Goal: Task Accomplishment & Management: Use online tool/utility

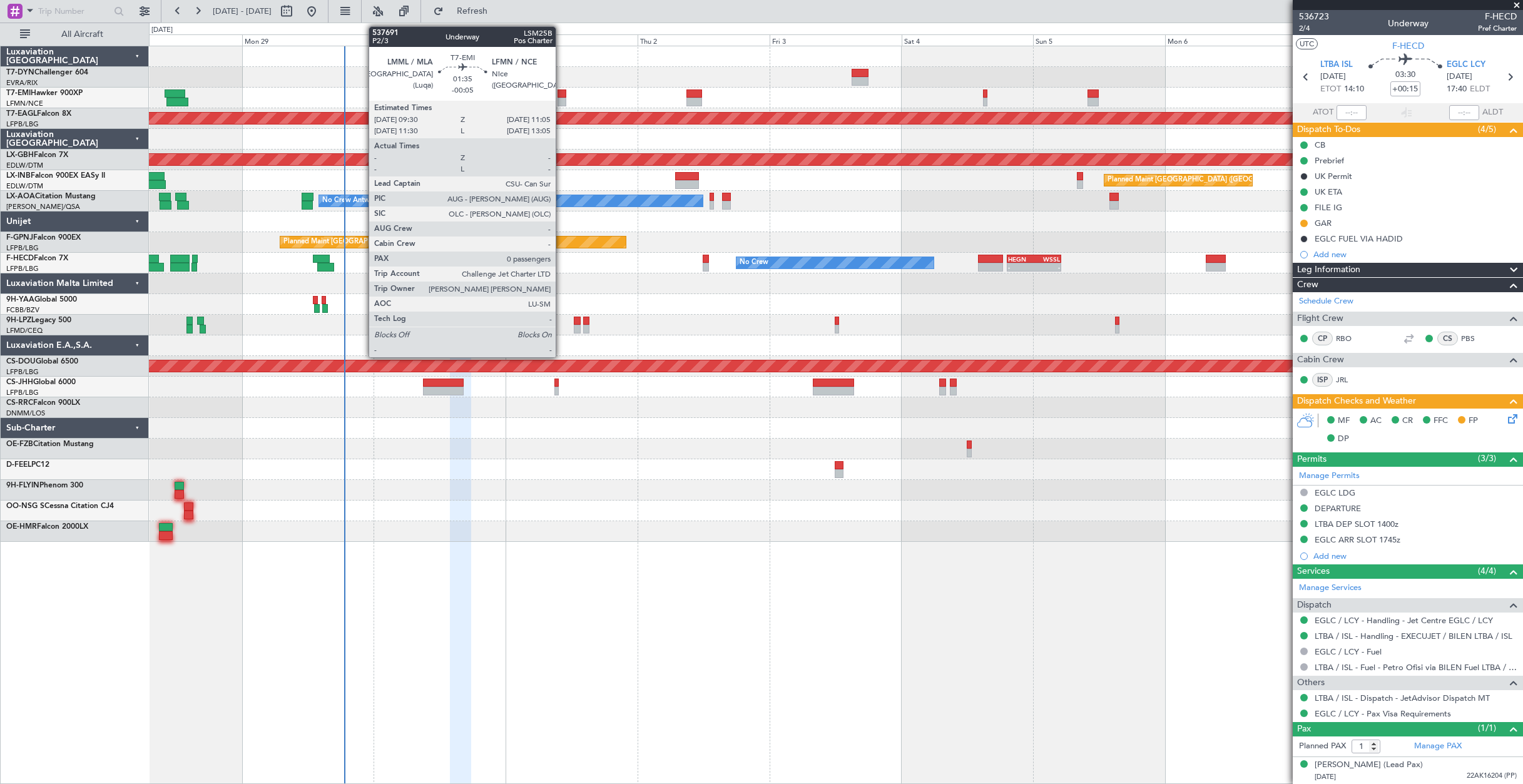
click at [561, 96] on div at bounding box center [562, 94] width 9 height 9
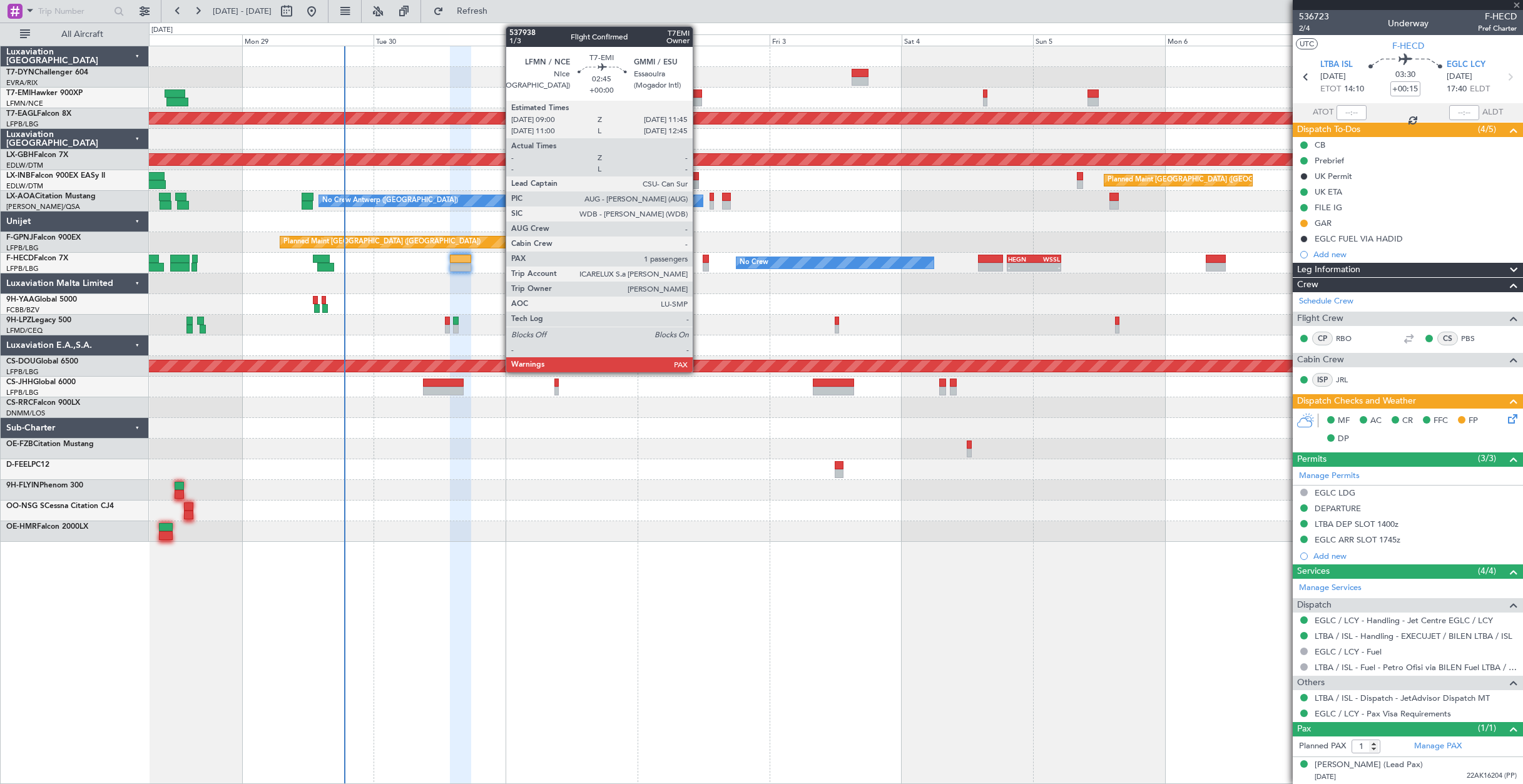
type input "-00:05"
type input "0"
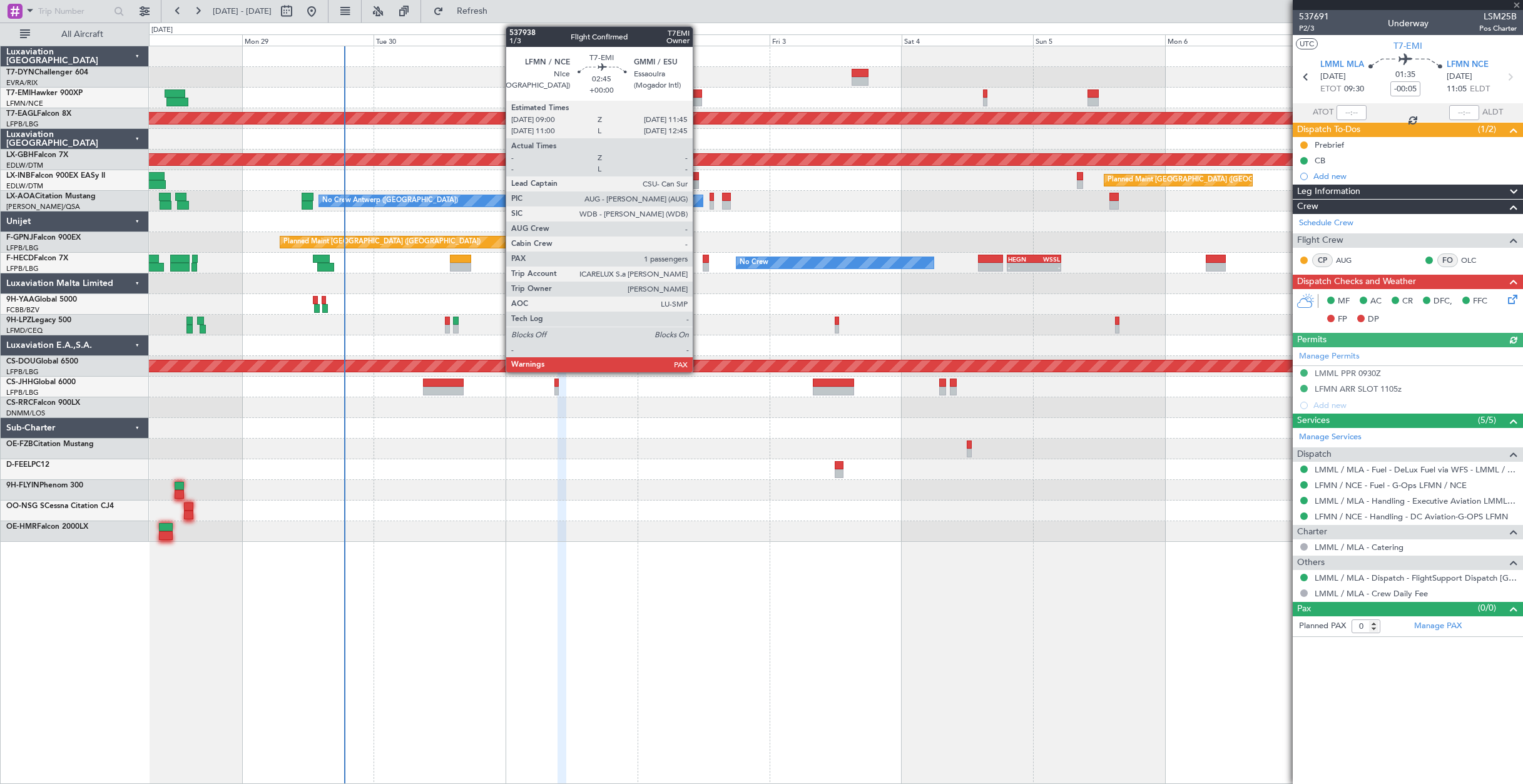
click at [699, 96] on div at bounding box center [694, 94] width 15 height 9
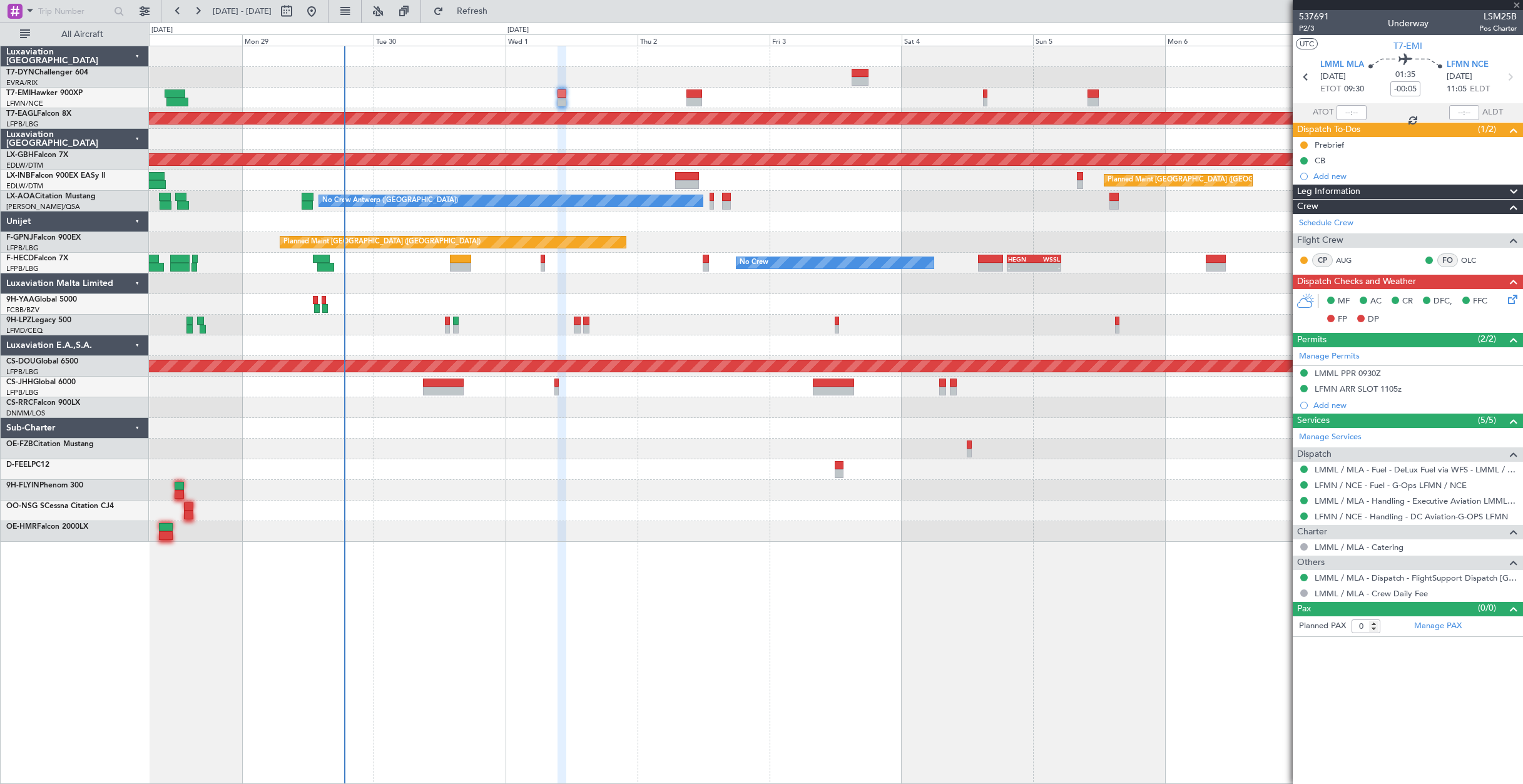
type input "1"
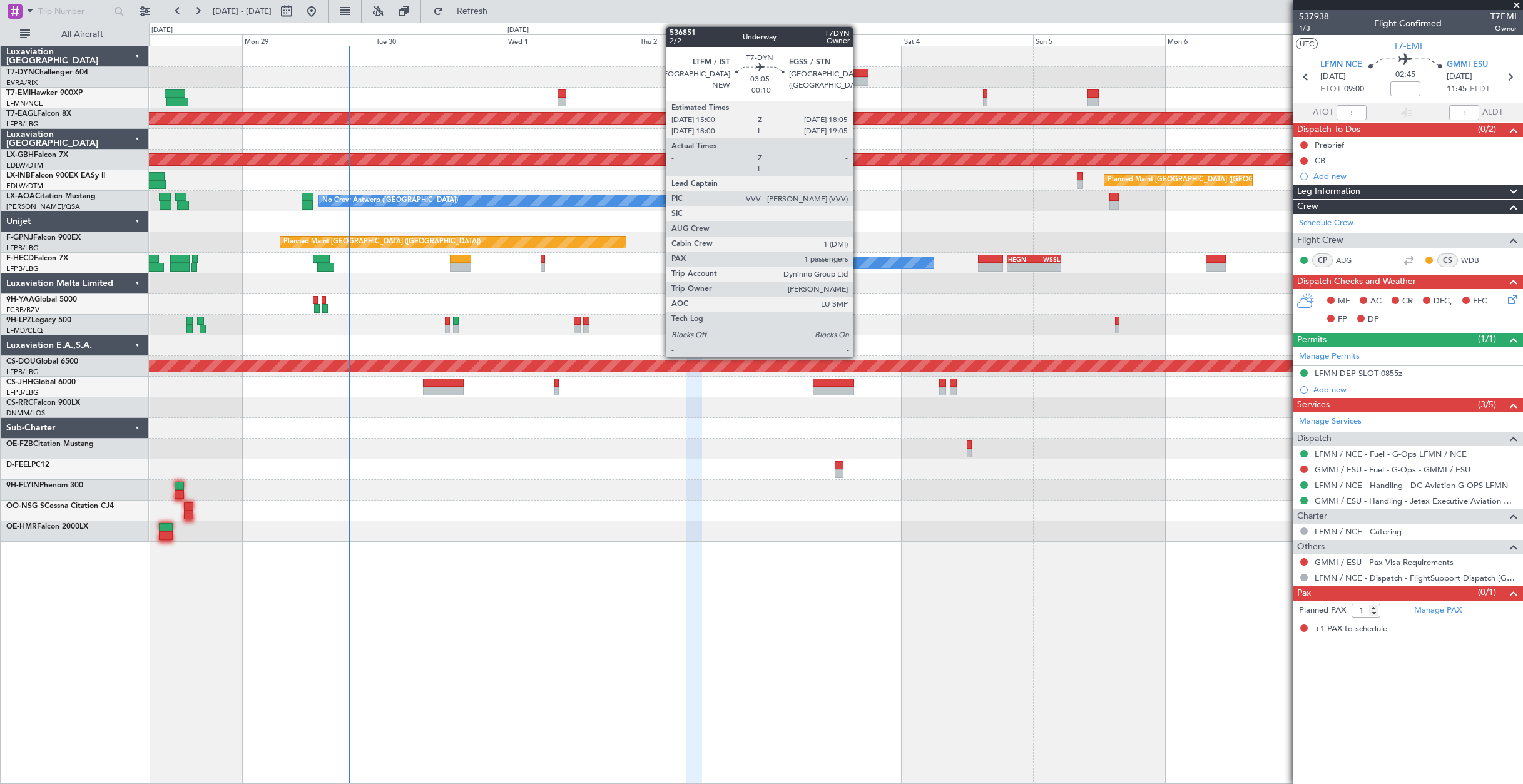
click at [859, 72] on div at bounding box center [861, 73] width 17 height 9
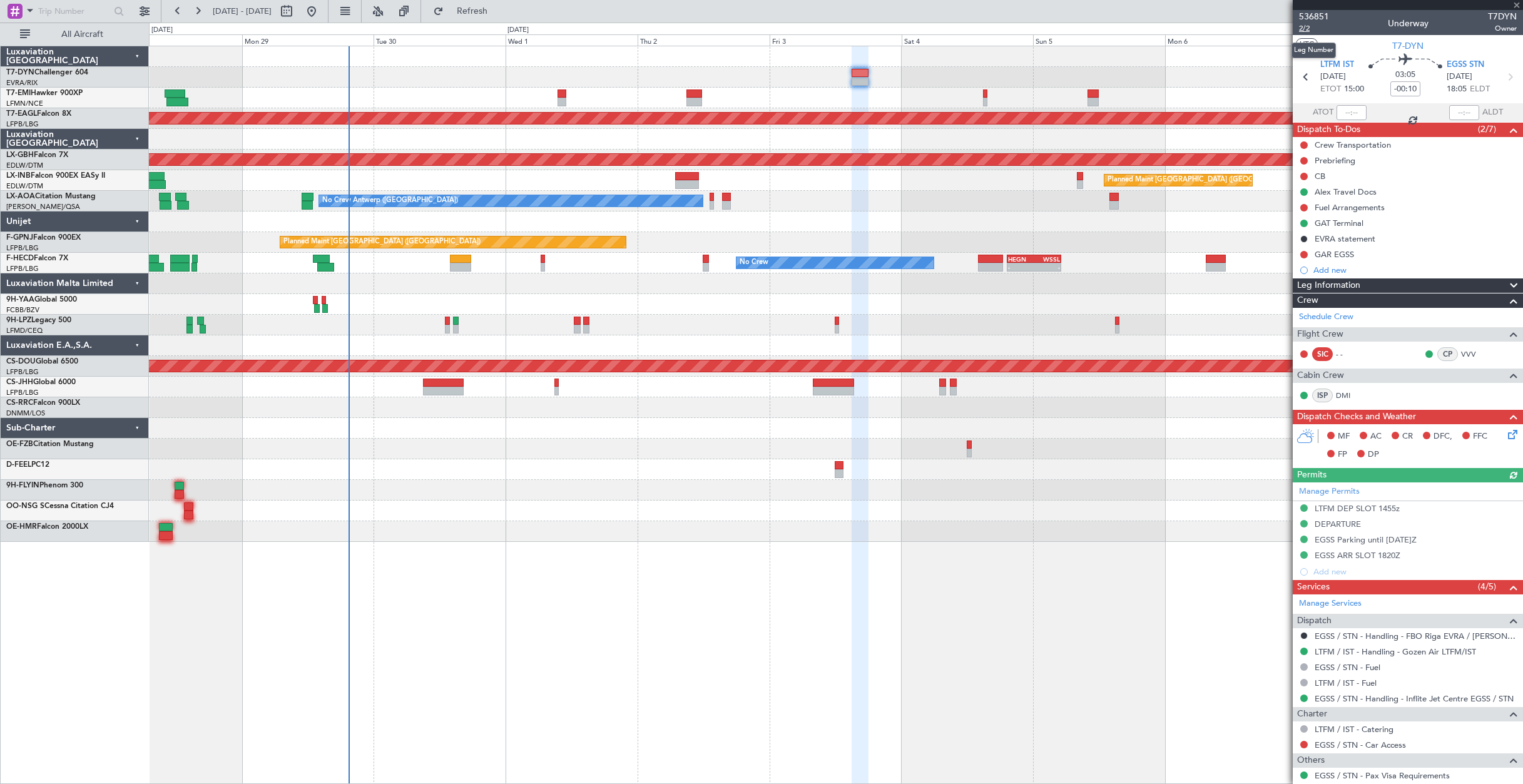
click at [1307, 29] on span "2/2" at bounding box center [1314, 29] width 30 height 11
click at [1306, 28] on span "2/2" at bounding box center [1314, 29] width 30 height 11
click at [1361, 682] on link "LTFM / IST - Fuel" at bounding box center [1346, 683] width 62 height 11
click at [1303, 205] on button at bounding box center [1304, 208] width 7 height 7
click at [1307, 242] on mat-tooltip-component "Not Started" at bounding box center [1304, 228] width 60 height 33
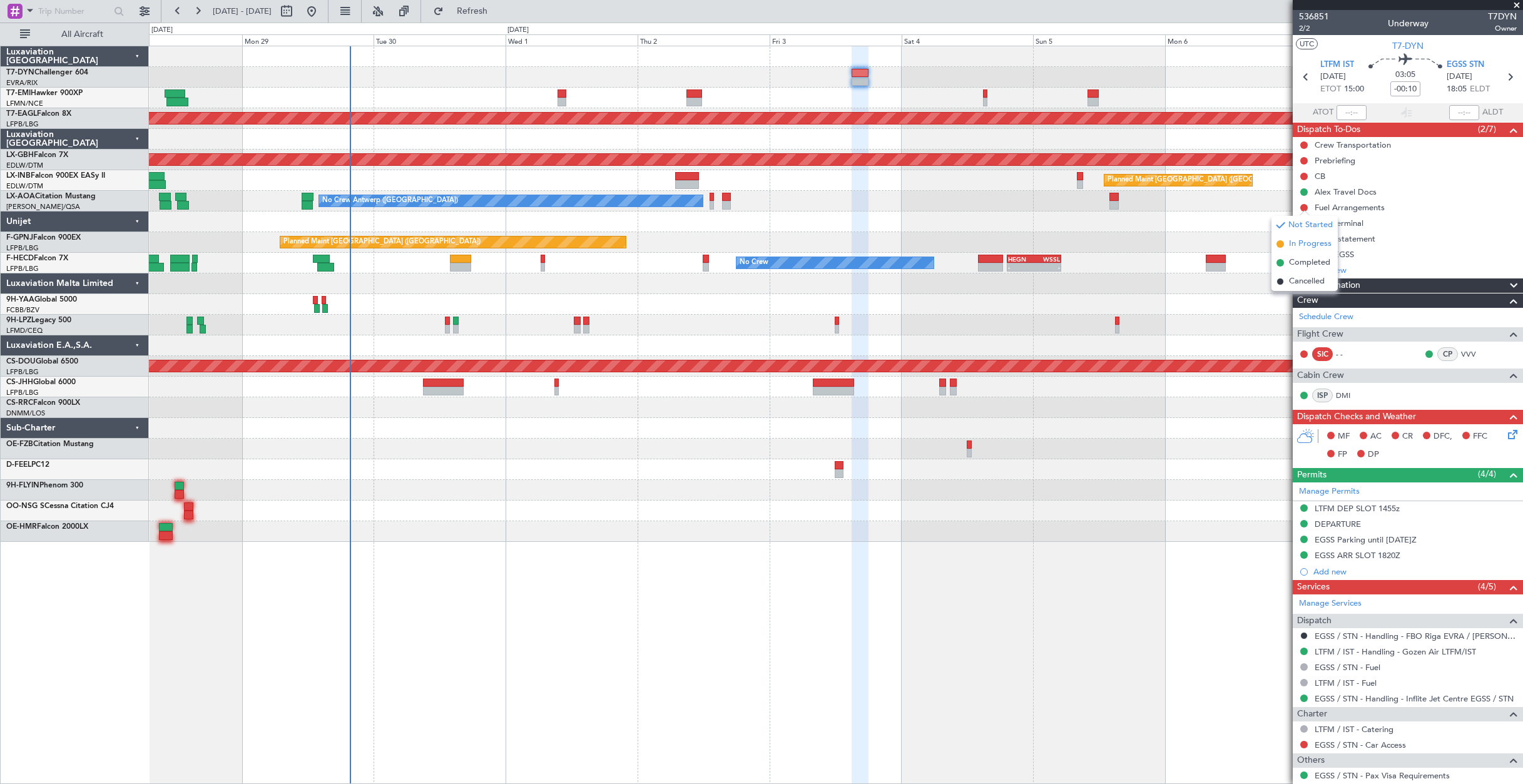
click at [1281, 243] on span at bounding box center [1280, 244] width 7 height 7
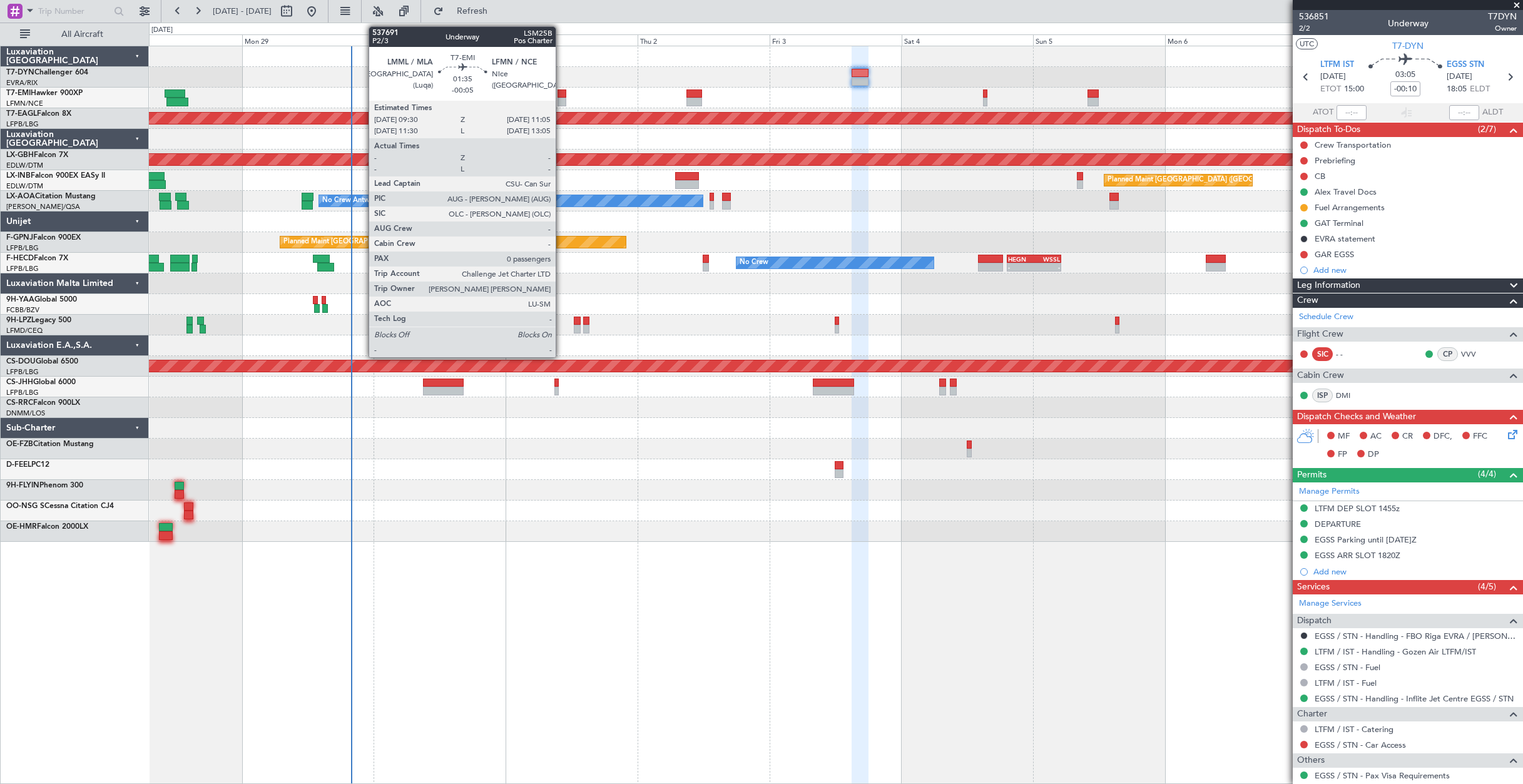
click at [561, 90] on div at bounding box center [562, 94] width 9 height 9
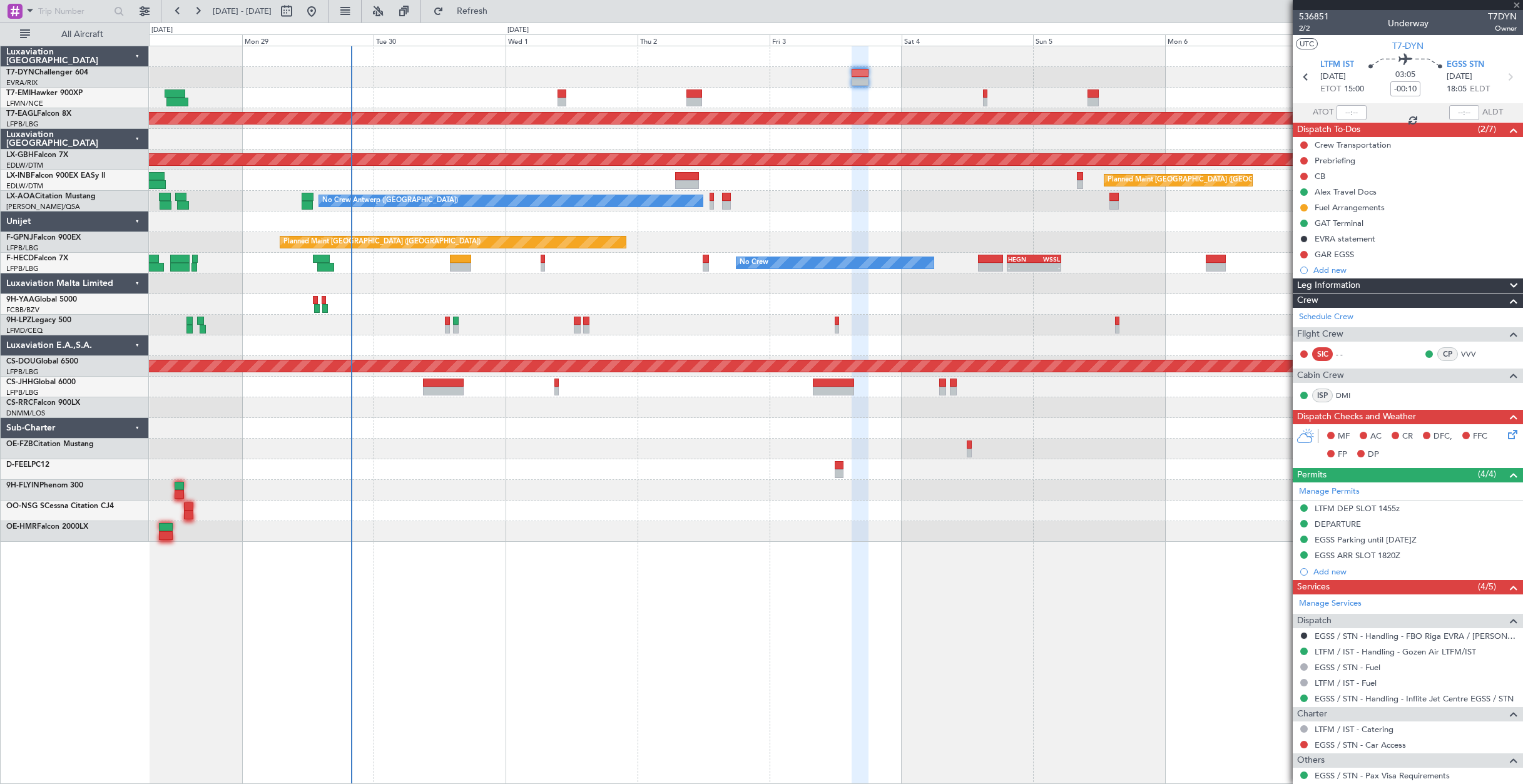
type input "-00:05"
type input "0"
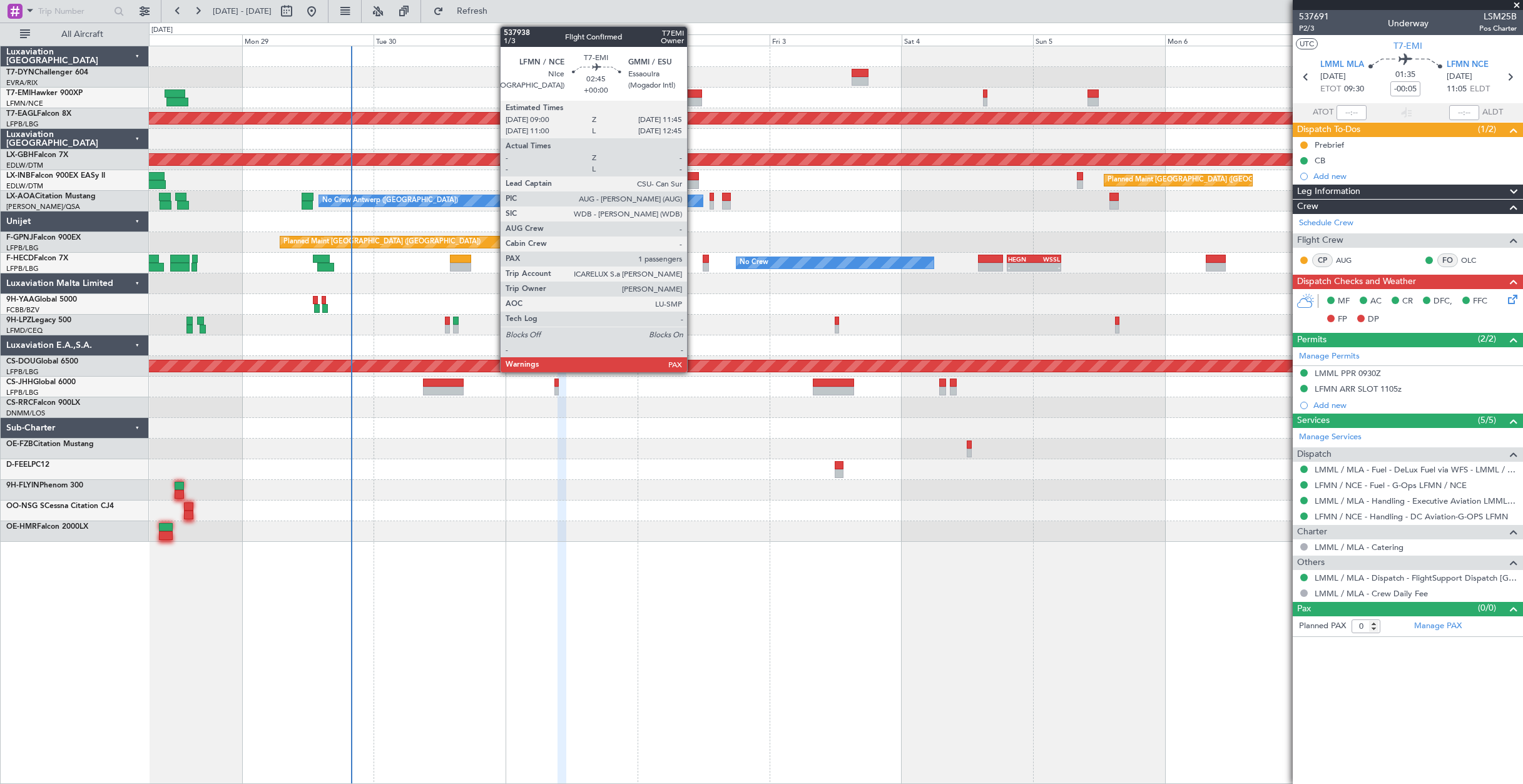
click at [693, 98] on div at bounding box center [694, 102] width 15 height 9
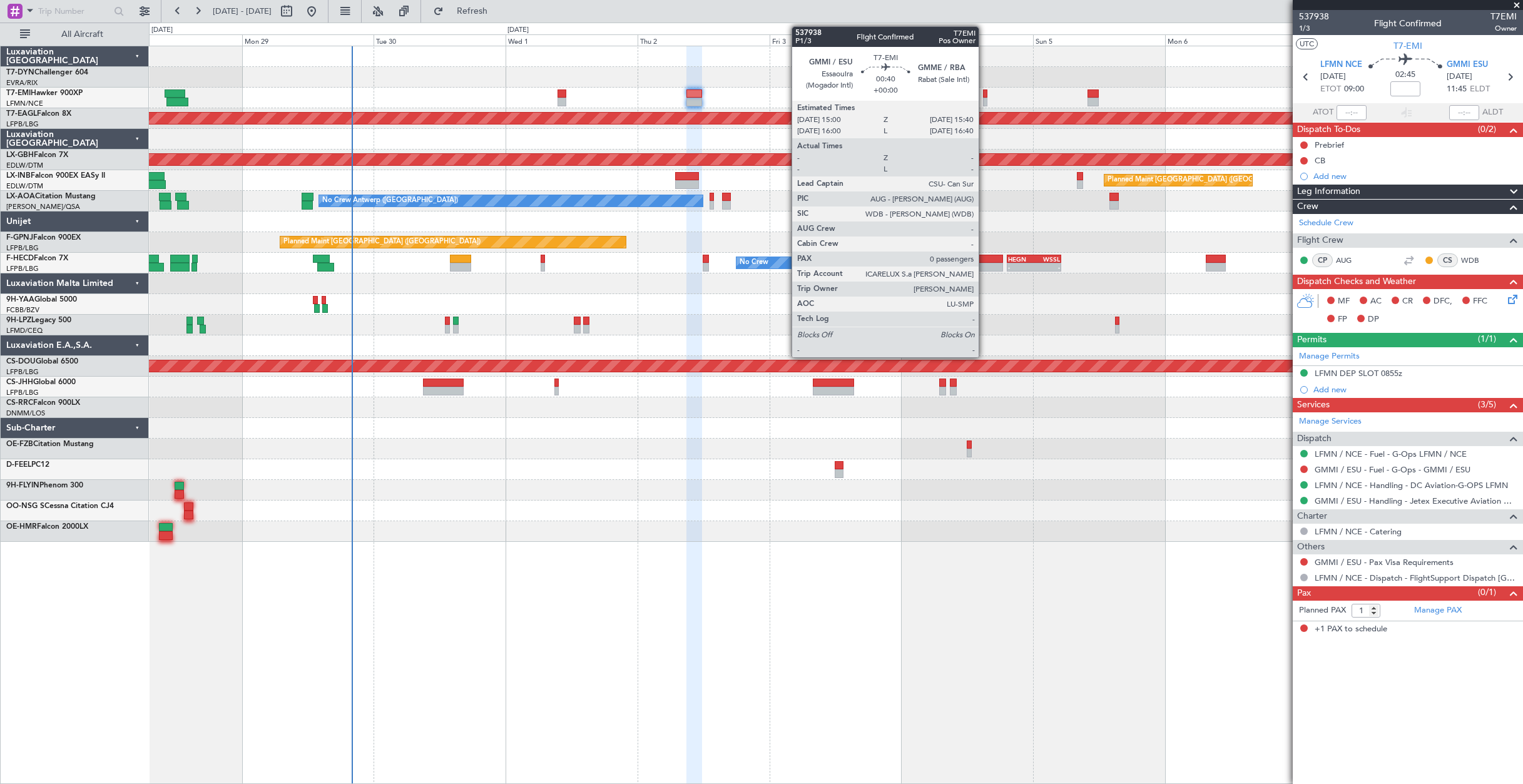
click at [985, 90] on div at bounding box center [985, 94] width 4 height 9
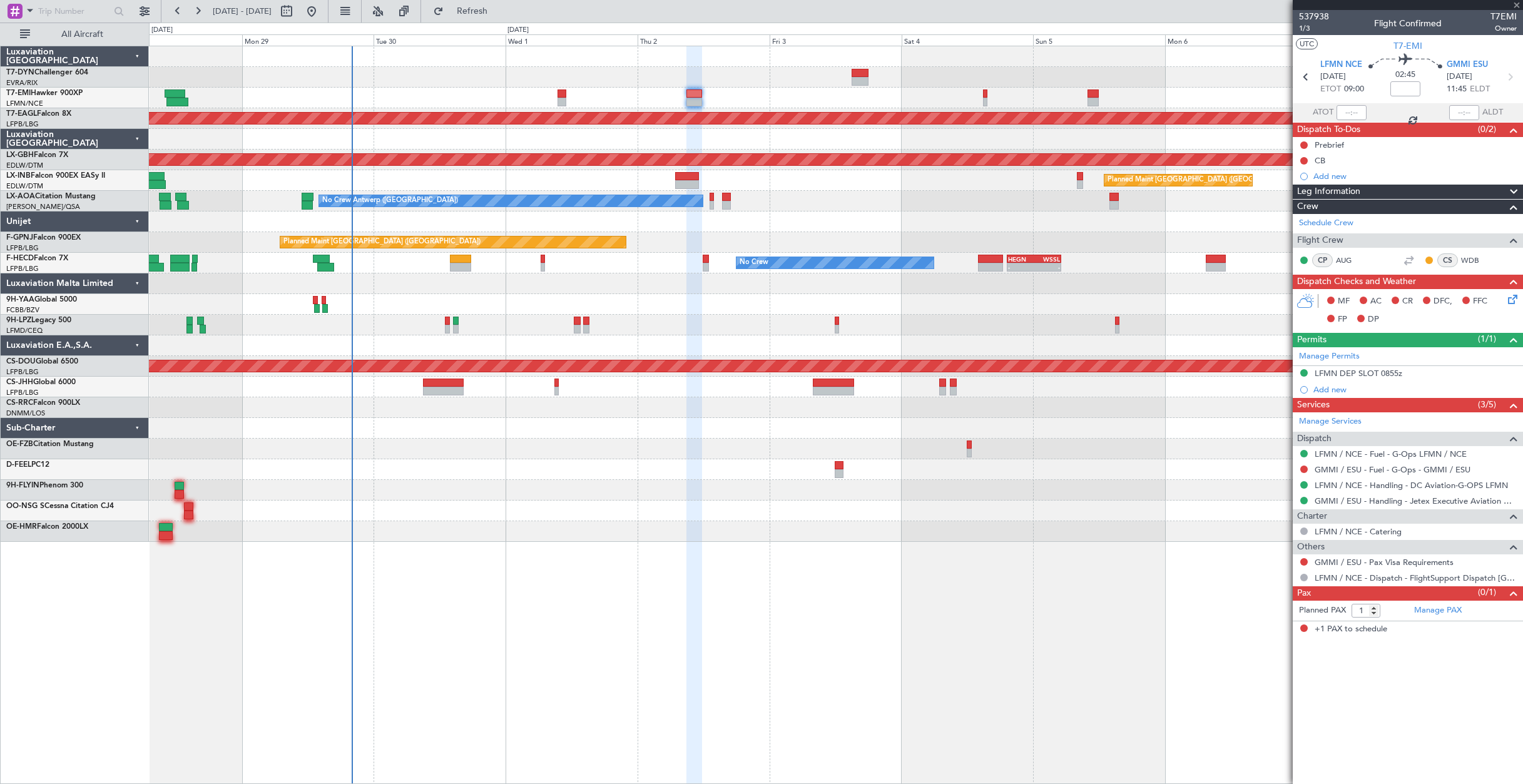
type input "0"
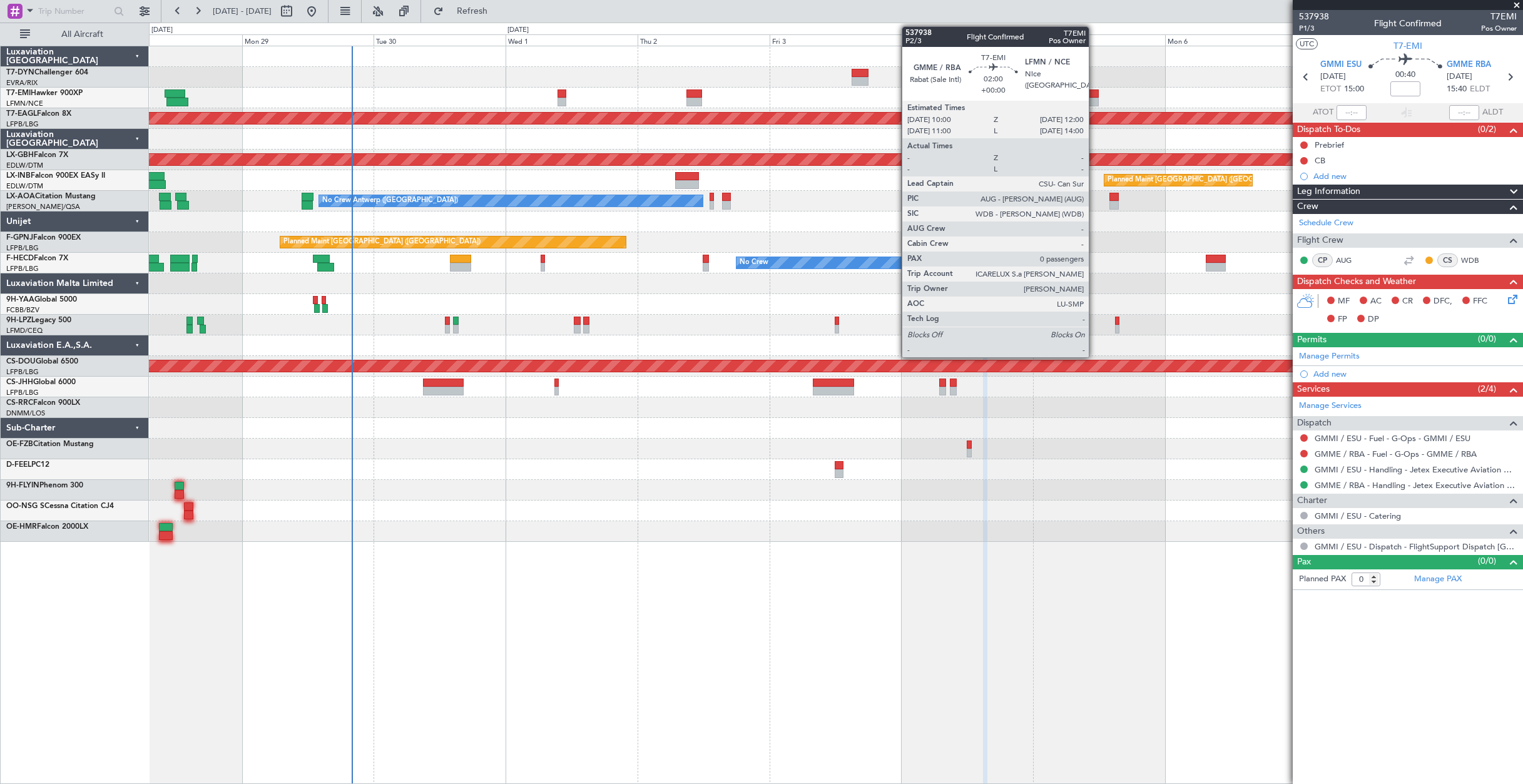
click at [1094, 92] on div at bounding box center [1093, 94] width 11 height 9
